Goal: Check status: Check status

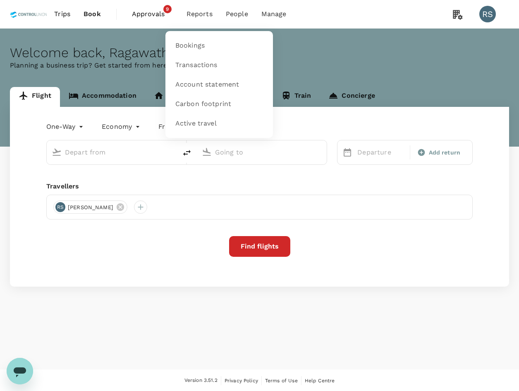
click at [205, 16] on span "Reports" at bounding box center [200, 14] width 26 height 10
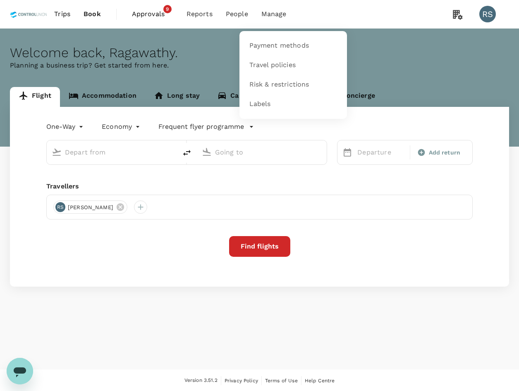
click at [273, 12] on span "Manage" at bounding box center [274, 14] width 25 height 10
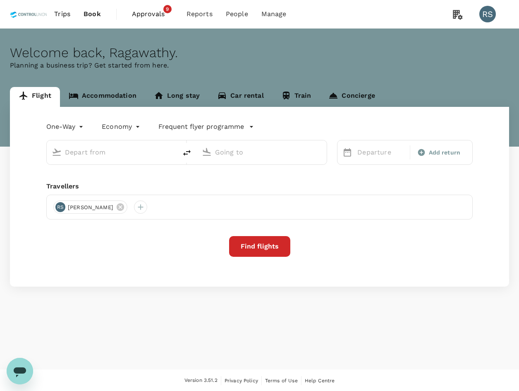
click at [148, 14] on span "Approvals" at bounding box center [152, 14] width 41 height 10
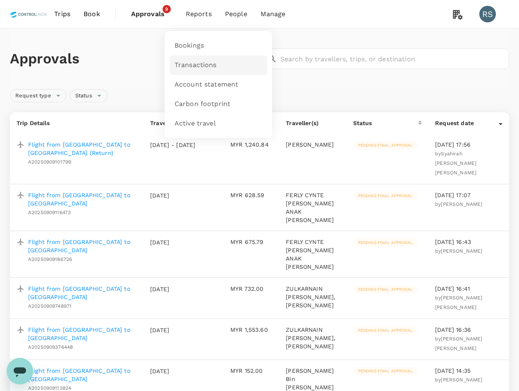
click at [212, 64] on span "Transactions" at bounding box center [196, 65] width 42 height 10
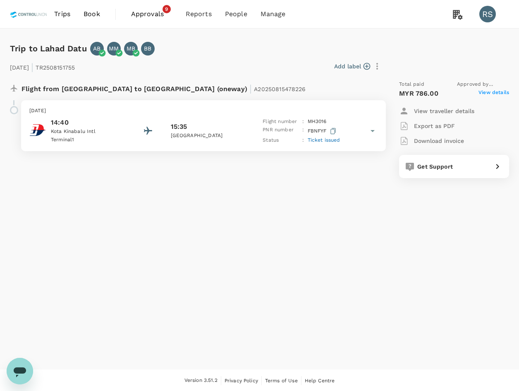
click at [499, 93] on span "View details" at bounding box center [494, 94] width 31 height 10
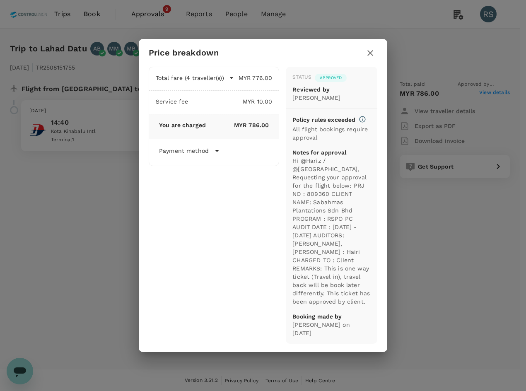
click at [363, 55] on button "button" at bounding box center [370, 53] width 14 height 14
